Goal: Information Seeking & Learning: Find specific fact

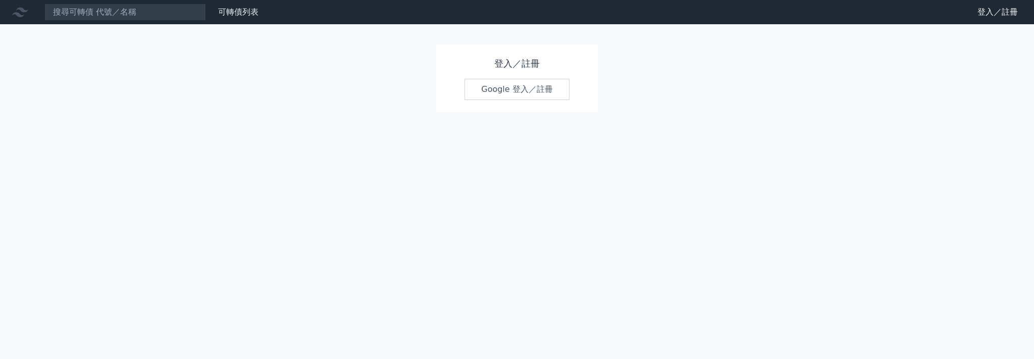
click at [483, 92] on link "Google 登入／註冊" at bounding box center [516, 89] width 105 height 21
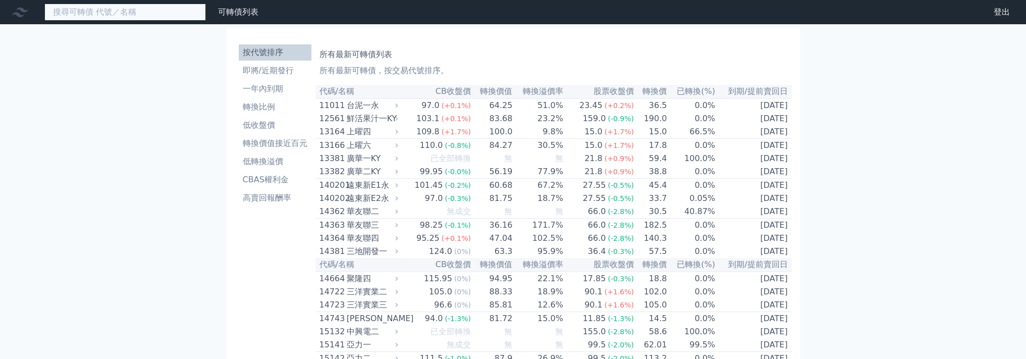
click at [105, 14] on input at bounding box center [125, 12] width 162 height 17
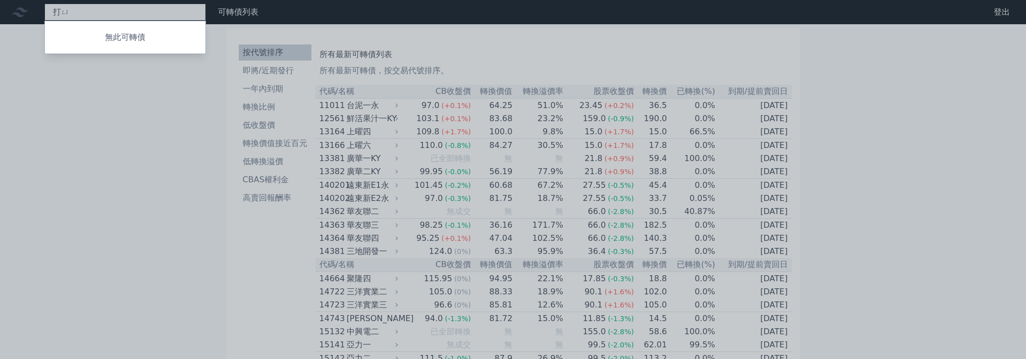
type input "打"
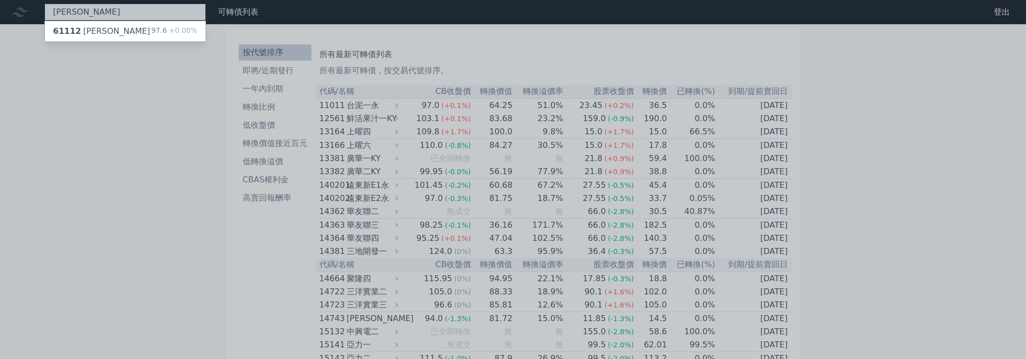
type input "[PERSON_NAME]"
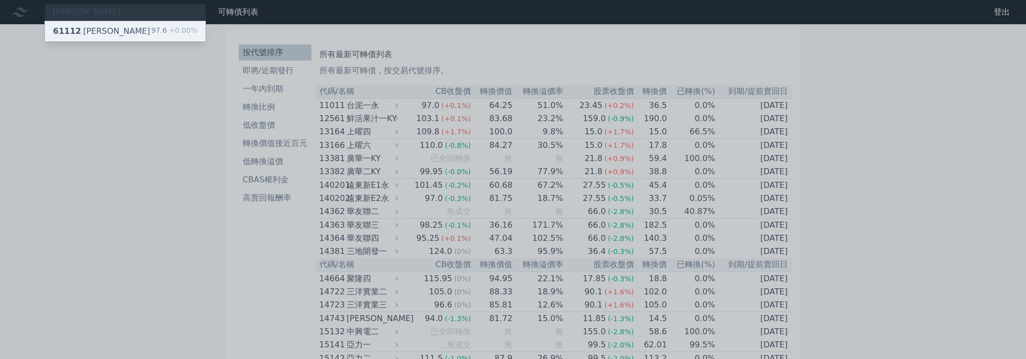
click at [117, 26] on div "61112 大宇資二 97.6 +0.00%" at bounding box center [125, 31] width 161 height 20
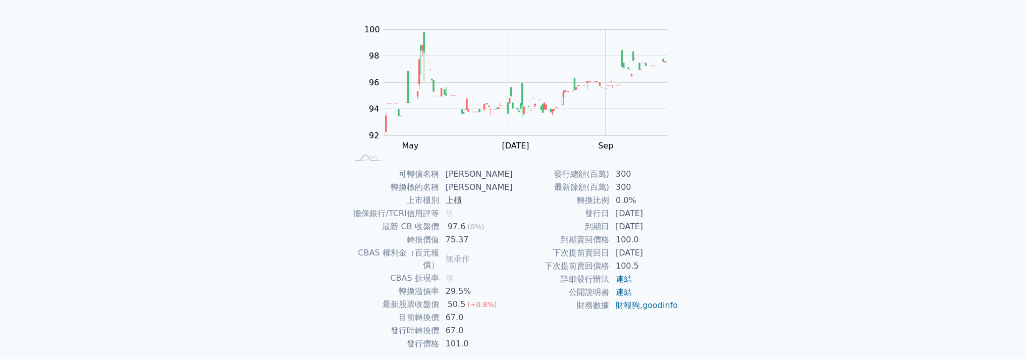
scroll to position [109, 0]
